Goal: Transaction & Acquisition: Purchase product/service

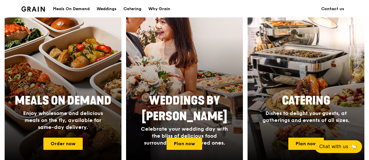
scroll to position [232, 0]
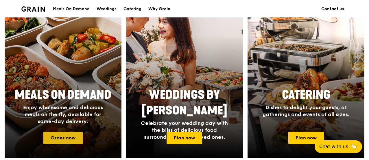
click at [64, 134] on link "Order now" at bounding box center [62, 137] width 39 height 12
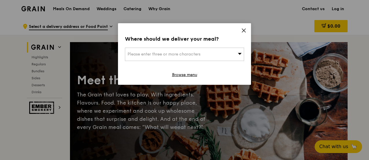
click at [241, 54] on icon at bounding box center [240, 53] width 4 height 4
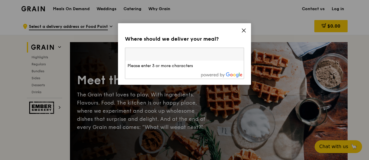
click at [241, 54] on input "search" at bounding box center [184, 54] width 119 height 13
click at [246, 30] on icon at bounding box center [243, 30] width 5 height 5
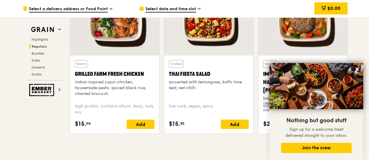
scroll to position [782, 0]
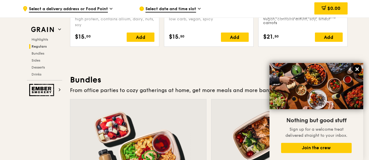
click at [357, 70] on icon at bounding box center [357, 68] width 3 height 3
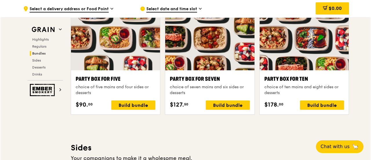
scroll to position [1158, 0]
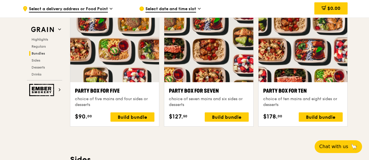
click at [318, 58] on div at bounding box center [303, 49] width 89 height 66
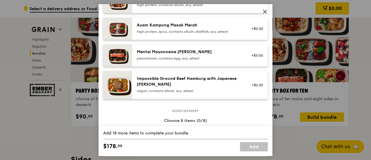
scroll to position [232, 0]
